Goal: Task Accomplishment & Management: Manage account settings

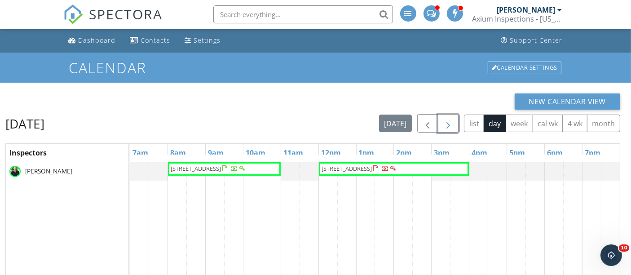
click at [448, 119] on span "button" at bounding box center [448, 123] width 11 height 11
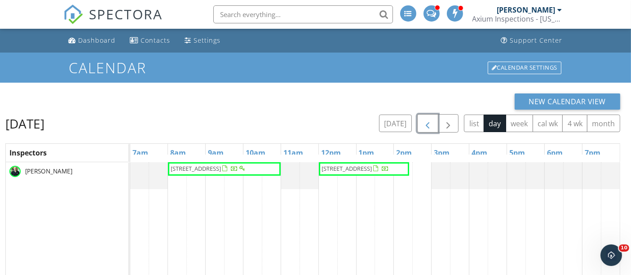
click at [428, 125] on span "button" at bounding box center [427, 123] width 11 height 11
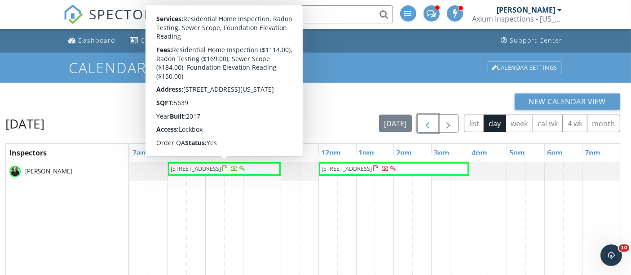
click at [210, 170] on span "442 S Vine St , Denver 80209" at bounding box center [196, 168] width 50 height 8
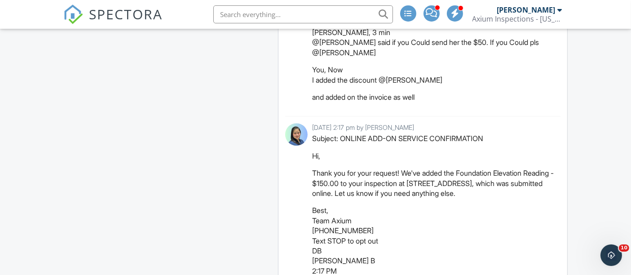
scroll to position [2344, 0]
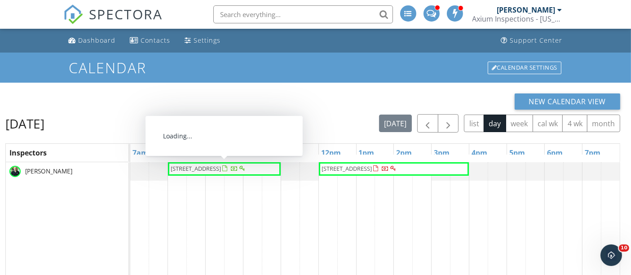
click at [218, 167] on span "442 S Vine St , Denver 80209" at bounding box center [196, 168] width 50 height 8
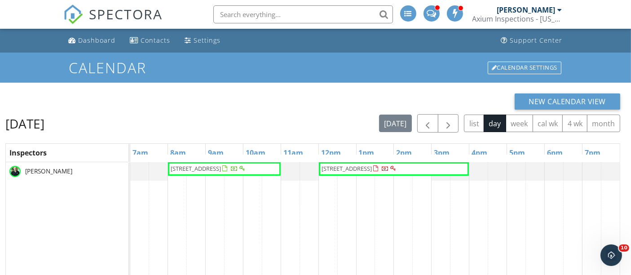
click at [365, 168] on span "[STREET_ADDRESS]" at bounding box center [346, 168] width 50 height 8
